Goal: Task Accomplishment & Management: Manage account settings

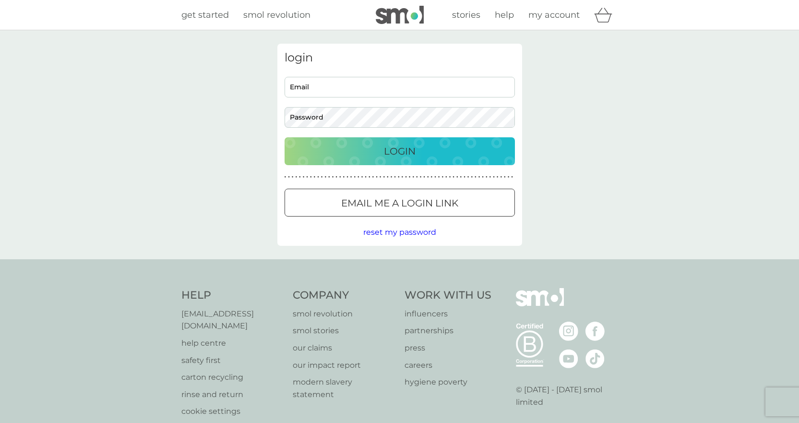
click at [361, 89] on input "Email" at bounding box center [400, 87] width 230 height 21
type input "[EMAIL_ADDRESS][DOMAIN_NAME]"
click at [402, 152] on p "Login" at bounding box center [400, 151] width 32 height 15
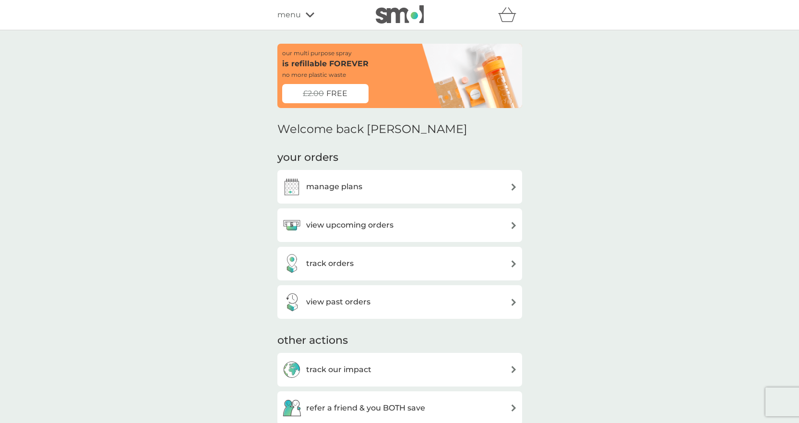
click at [329, 188] on h3 "manage plans" at bounding box center [334, 187] width 56 height 12
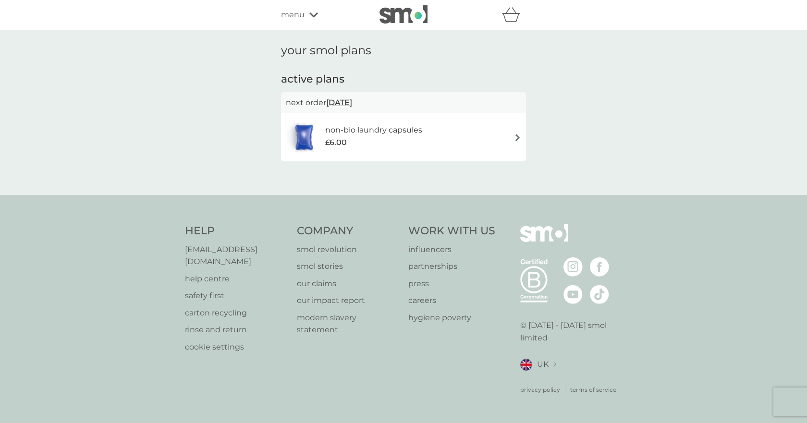
click at [352, 104] on span "14 Sep 2025" at bounding box center [339, 102] width 26 height 19
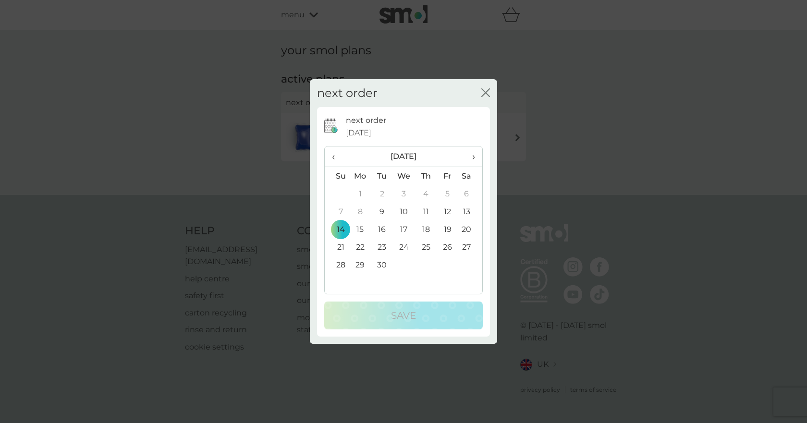
click at [471, 158] on span "›" at bounding box center [470, 156] width 10 height 20
click at [473, 156] on span "›" at bounding box center [470, 156] width 10 height 20
click at [335, 156] on span "‹" at bounding box center [337, 156] width 10 height 20
click at [403, 264] on td "26" at bounding box center [404, 265] width 22 height 18
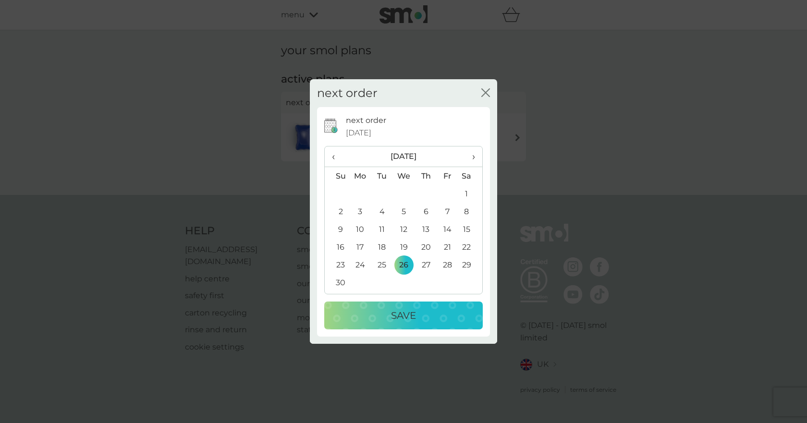
click at [402, 315] on p "Save" at bounding box center [403, 315] width 25 height 15
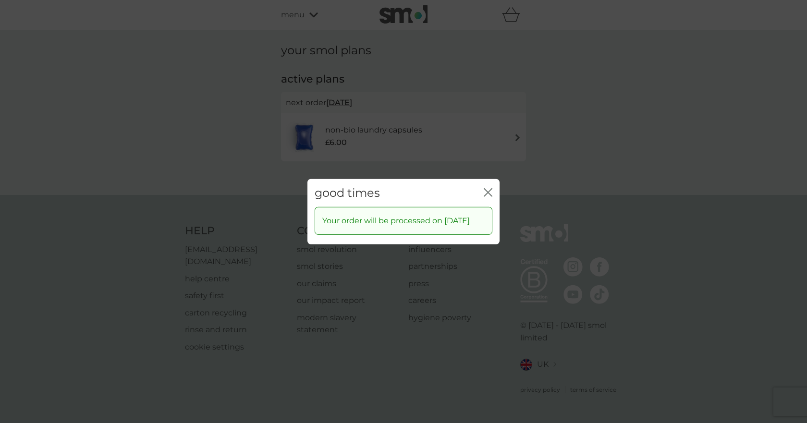
click at [488, 188] on icon "close" at bounding box center [487, 192] width 9 height 9
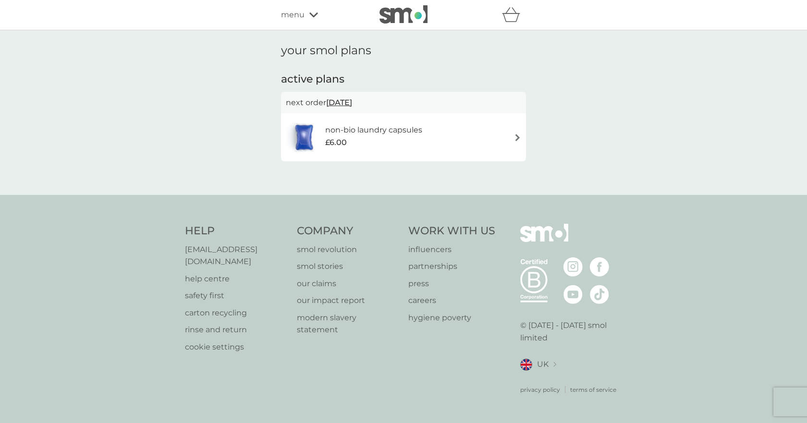
click at [312, 14] on icon at bounding box center [313, 15] width 9 height 6
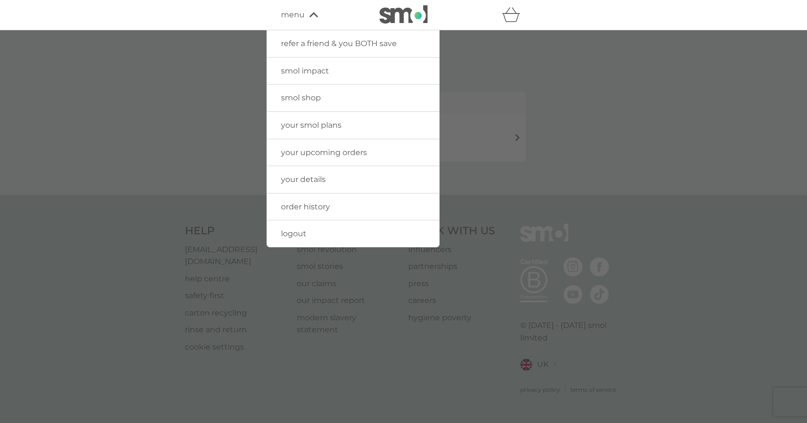
click at [295, 234] on span "logout" at bounding box center [293, 233] width 25 height 9
